Goal: Browse casually: Explore the website without a specific task or goal

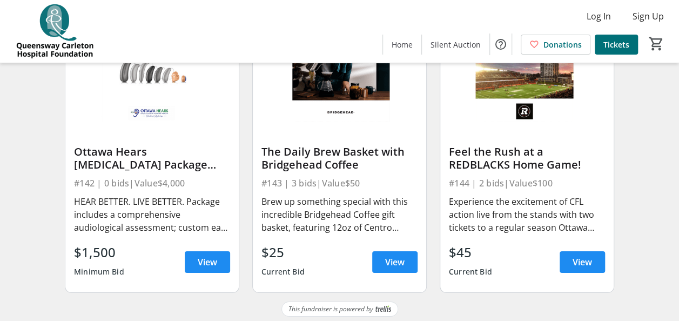
scroll to position [3860, 0]
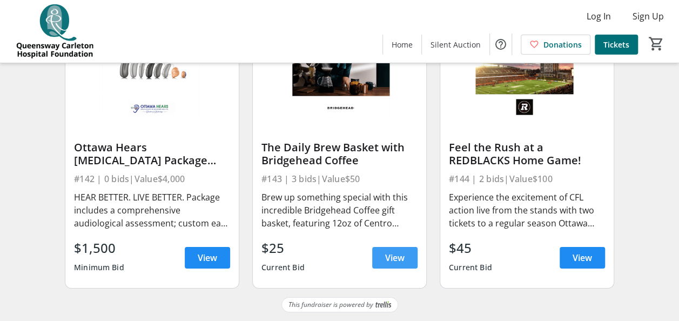
click at [397, 261] on span "View" at bounding box center [394, 257] width 19 height 13
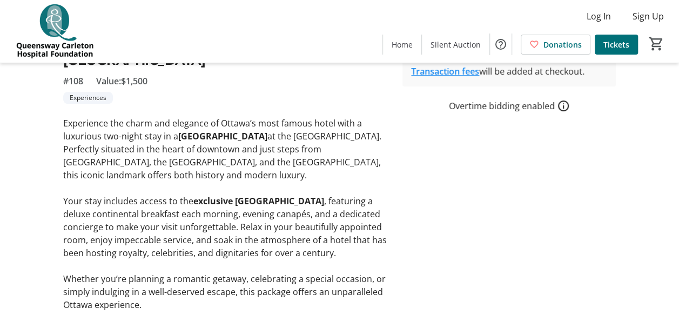
scroll to position [268, 0]
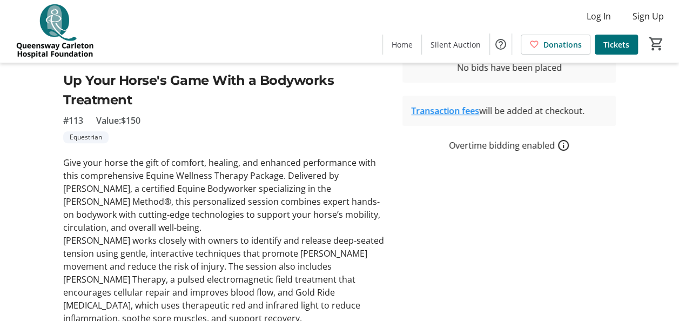
scroll to position [285, 0]
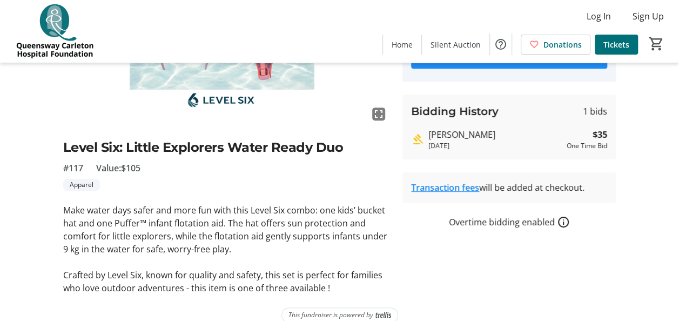
scroll to position [163, 0]
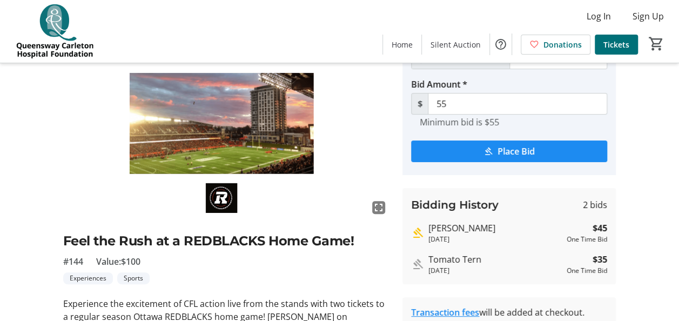
scroll to position [175, 0]
